Goal: Task Accomplishment & Management: Manage account settings

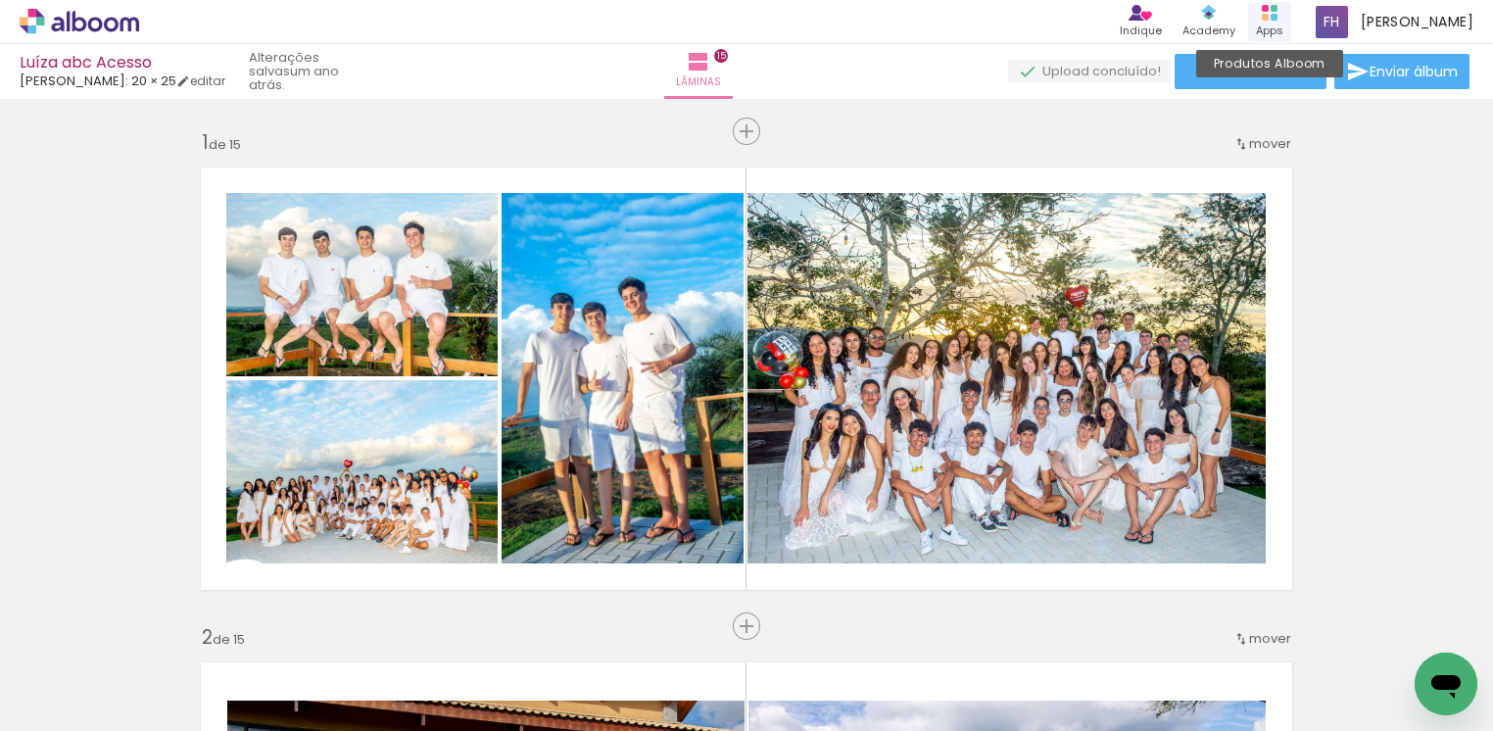
click at [1273, 18] on icon at bounding box center [1270, 13] width 16 height 16
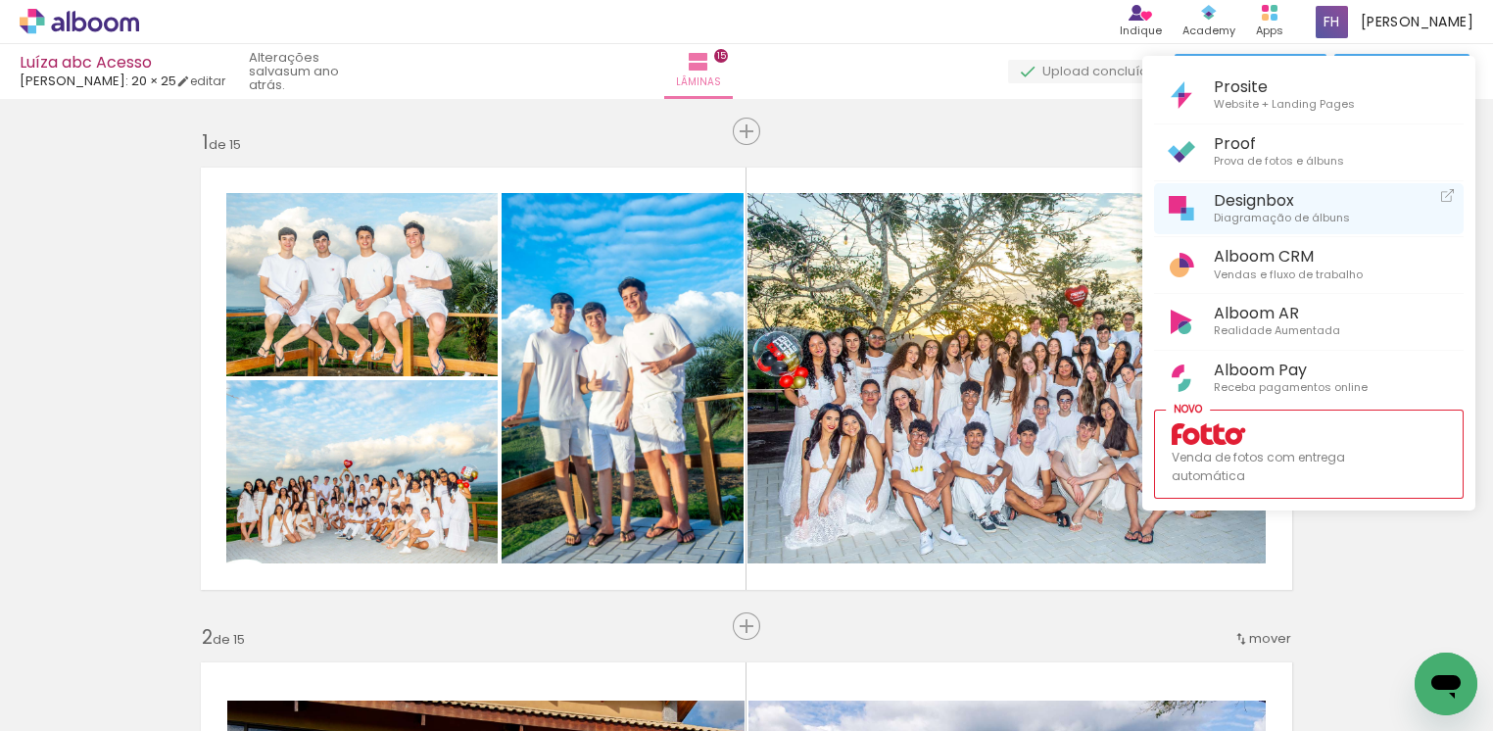
click at [1250, 210] on span "Diagramação de álbuns" at bounding box center [1282, 219] width 136 height 18
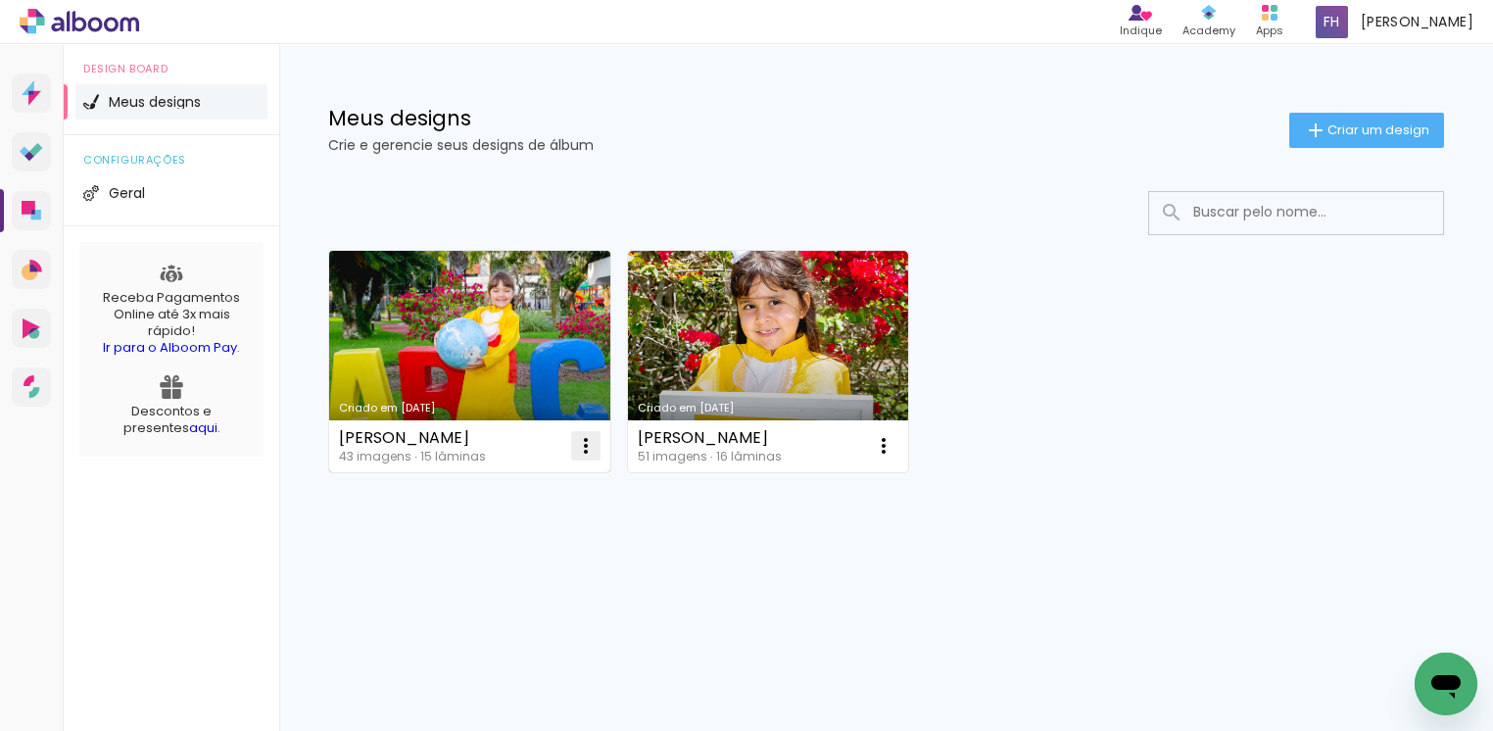
click at [587, 448] on iron-icon at bounding box center [586, 446] width 24 height 24
click at [525, 364] on link "Criado em [DATE]" at bounding box center [469, 361] width 281 height 221
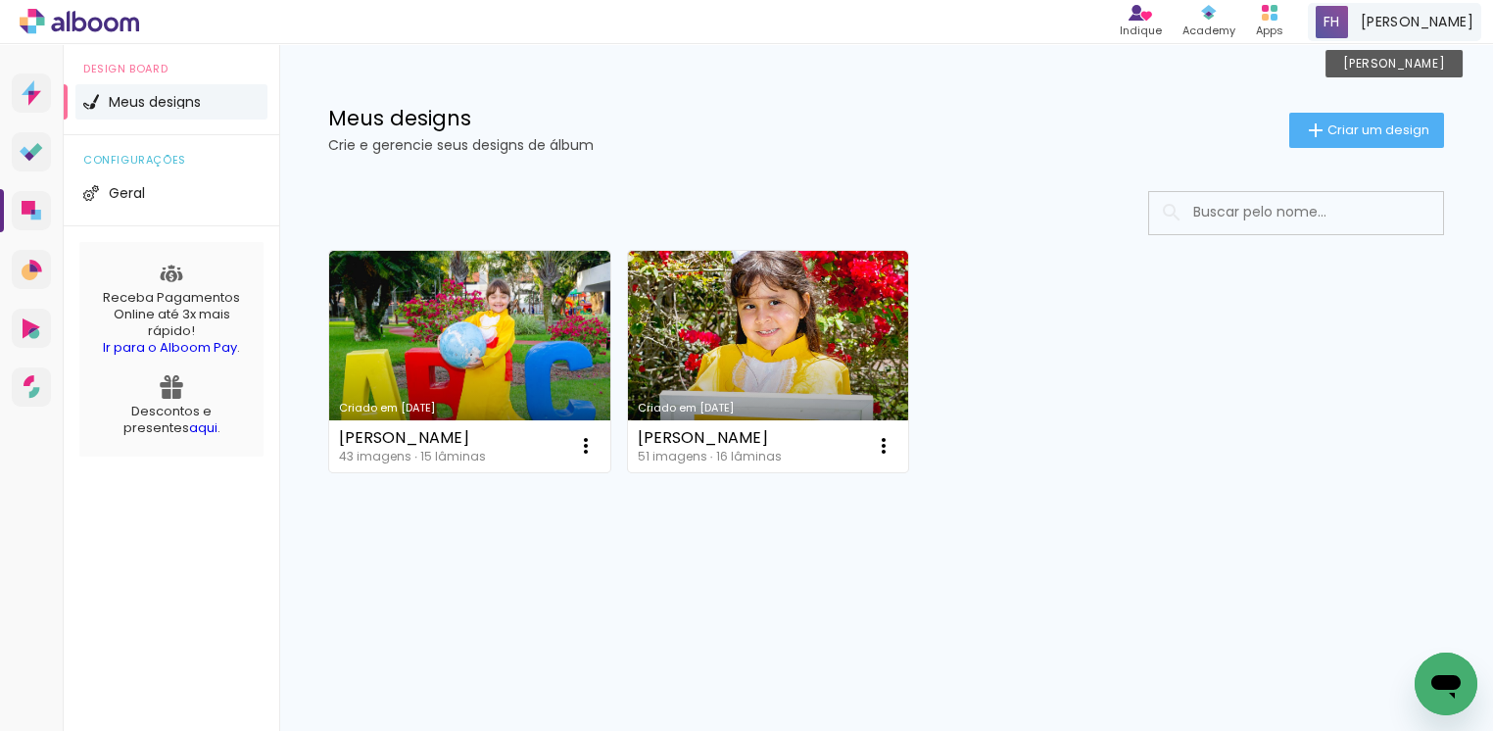
click at [1392, 24] on span "[PERSON_NAME]" at bounding box center [1417, 22] width 113 height 21
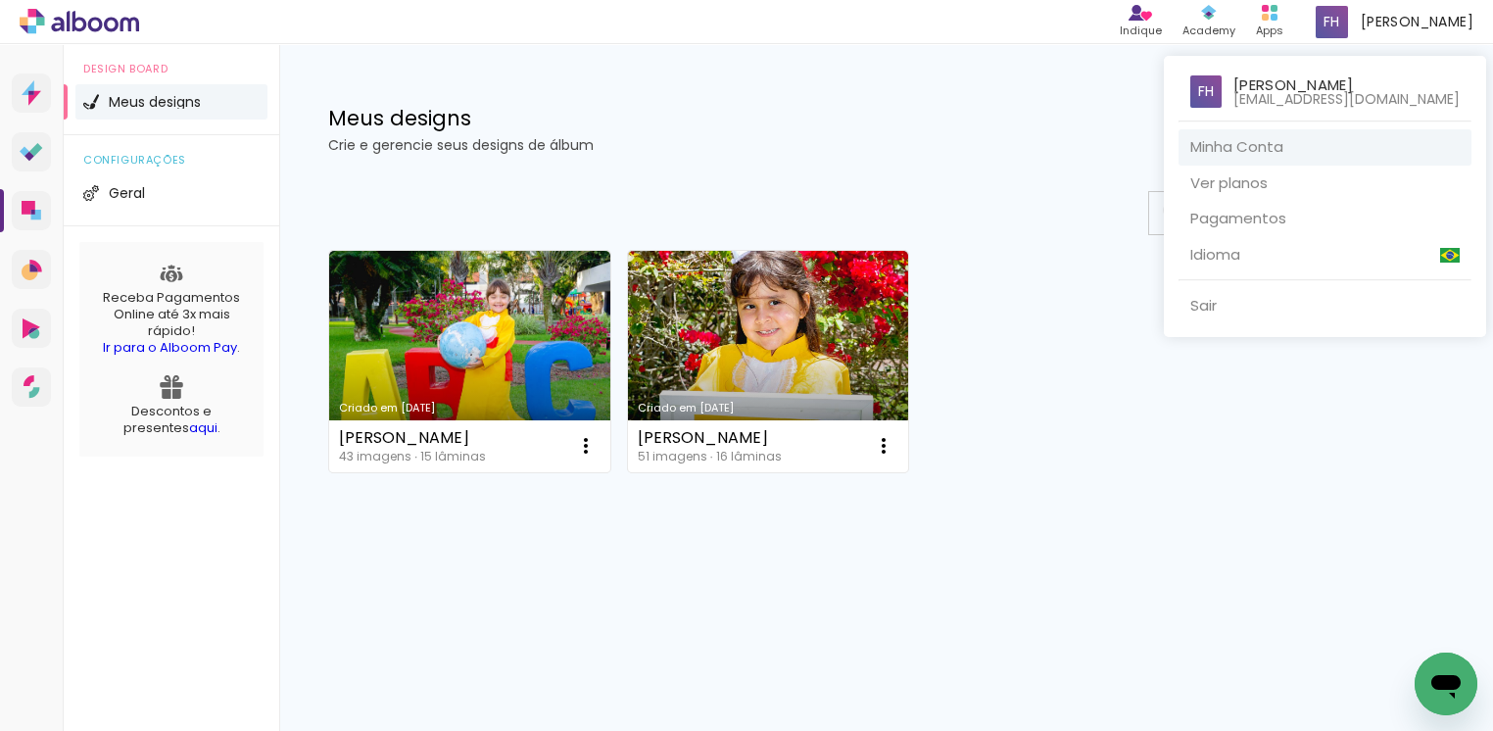
click at [1271, 143] on link "Minha Conta" at bounding box center [1324, 147] width 293 height 36
click at [1276, 19] on div at bounding box center [746, 365] width 1493 height 731
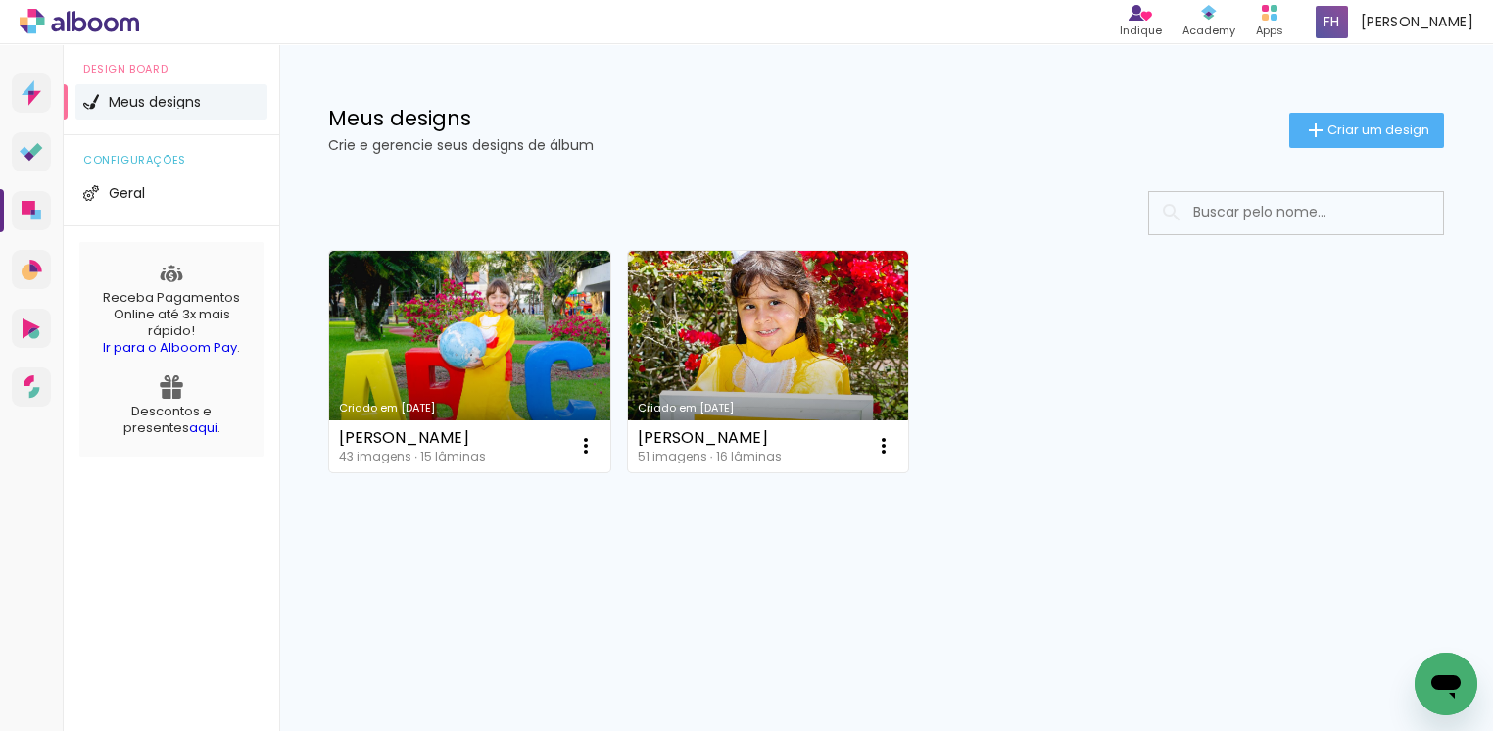
click at [1276, 19] on rect at bounding box center [1274, 17] width 7 height 7
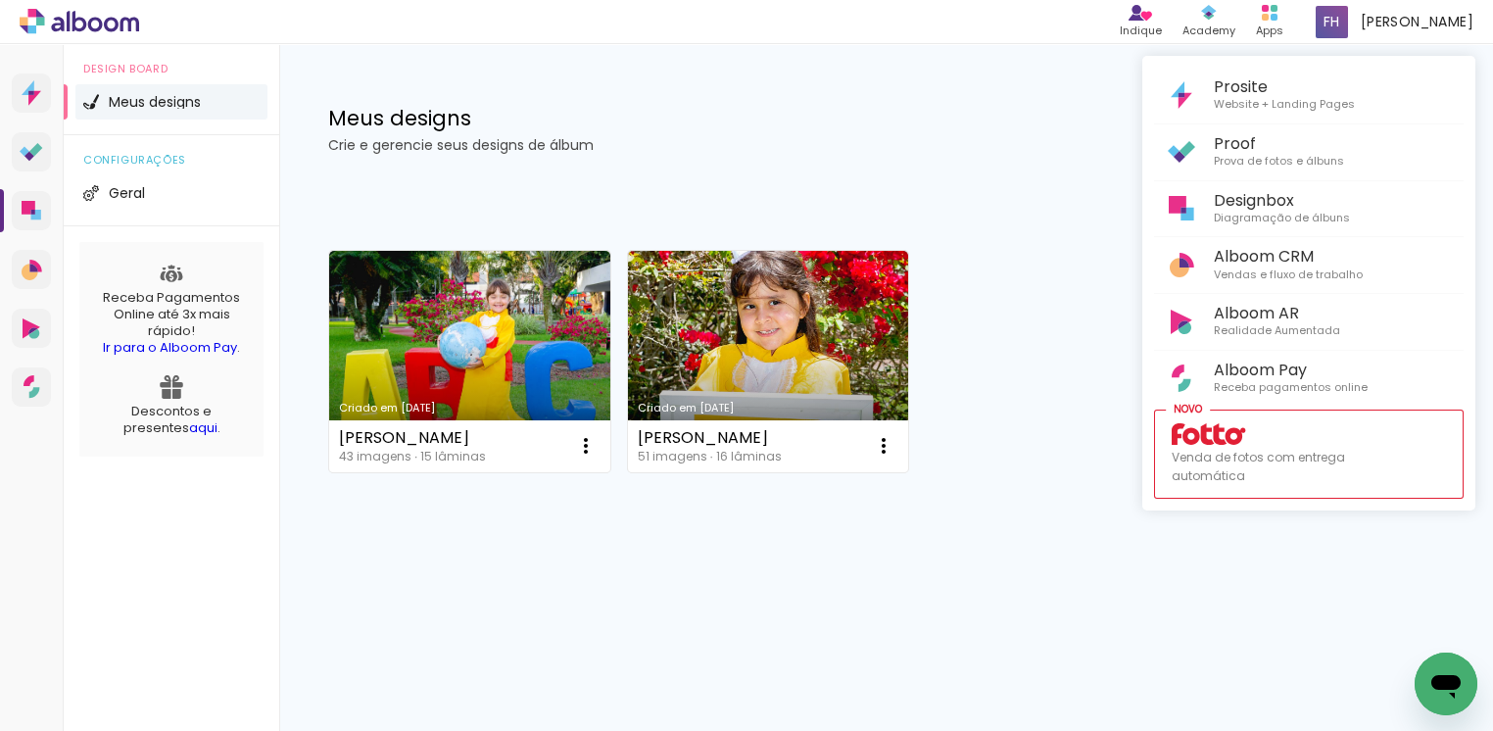
click at [36, 88] on div at bounding box center [746, 365] width 1493 height 731
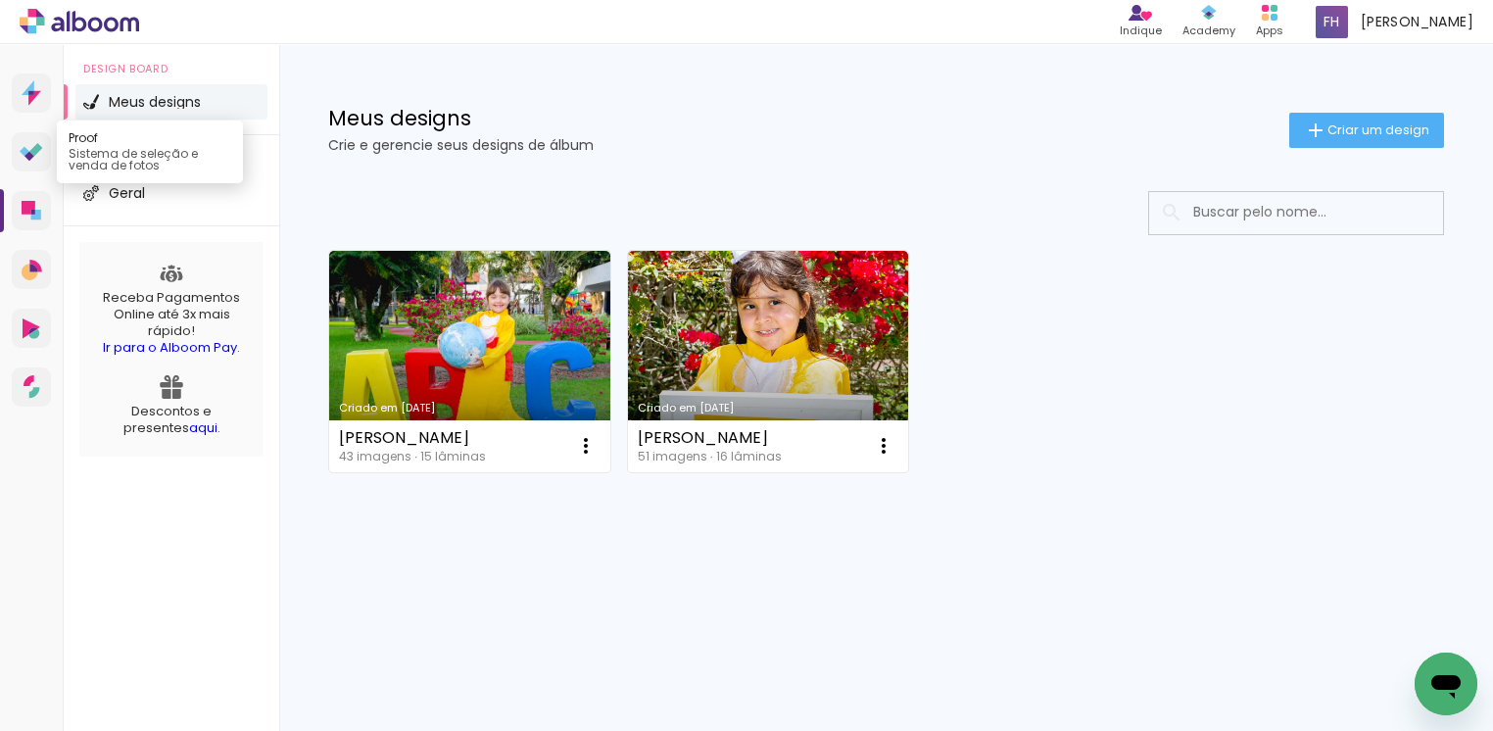
click at [27, 143] on icon at bounding box center [32, 152] width 24 height 19
